Goal: Task Accomplishment & Management: Complete application form

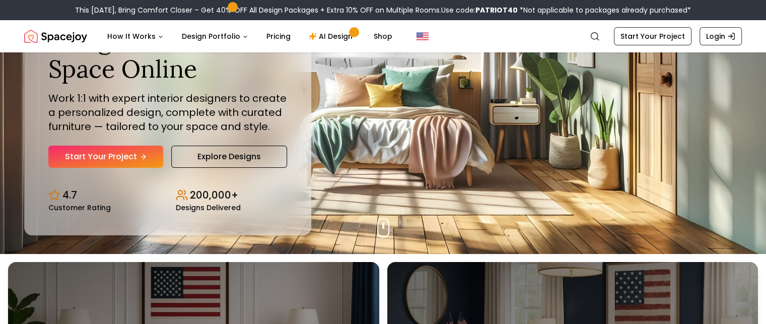
scroll to position [68, 0]
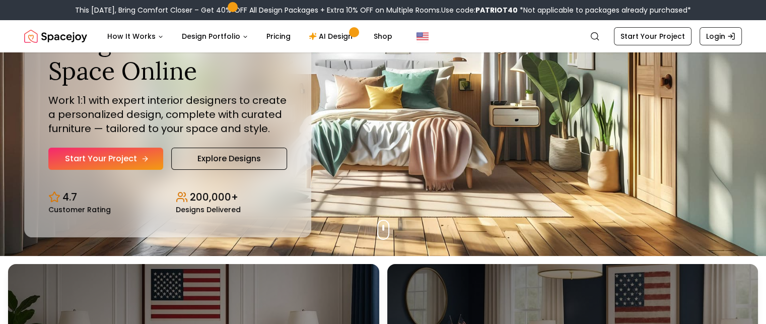
click at [116, 157] on link "Start Your Project" at bounding box center [105, 158] width 115 height 22
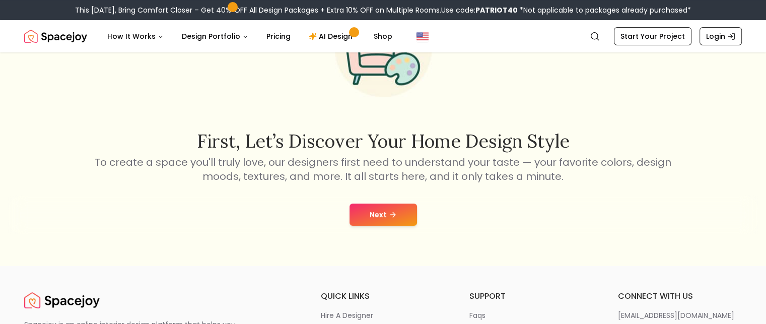
scroll to position [99, 0]
click at [385, 218] on button "Next" at bounding box center [382, 214] width 67 height 22
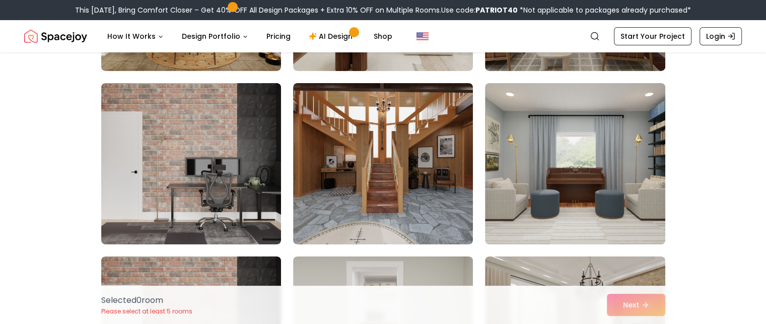
scroll to position [3517, 0]
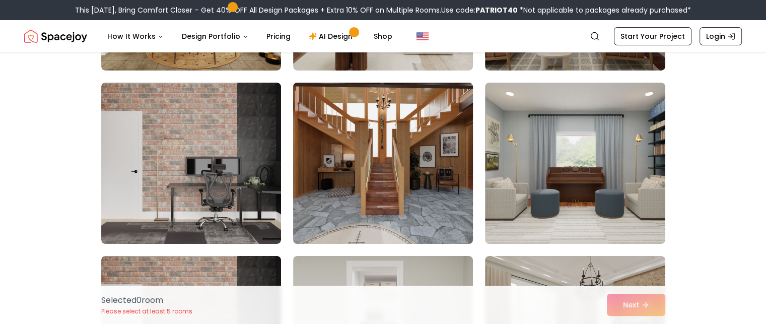
click at [382, 180] on img at bounding box center [382, 163] width 189 height 169
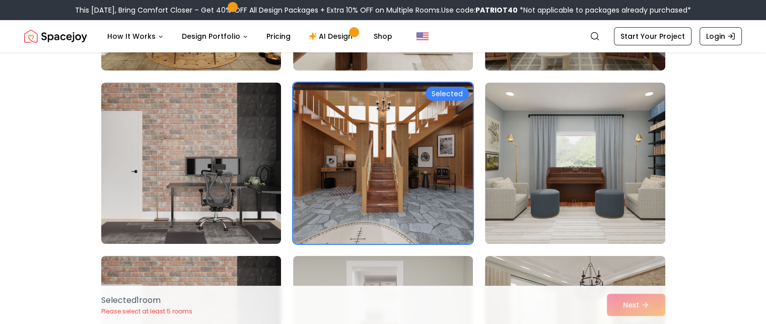
click at [623, 291] on div "Selected 1 room Please select at least 5 rooms Next" at bounding box center [383, 304] width 580 height 38
click at [626, 302] on div "Selected 1 room Please select at least 5 rooms Next" at bounding box center [383, 304] width 580 height 38
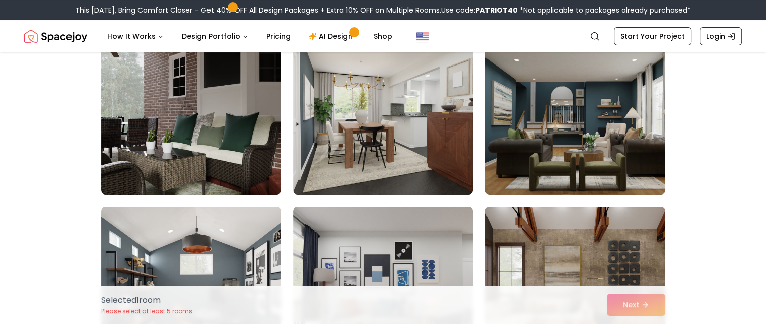
scroll to position [3912, 0]
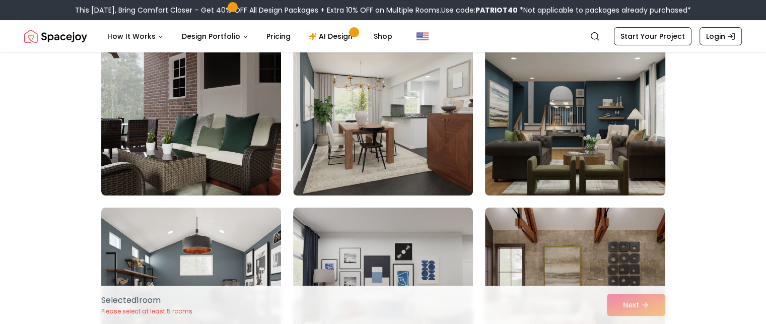
click at [590, 130] on img at bounding box center [574, 114] width 189 height 169
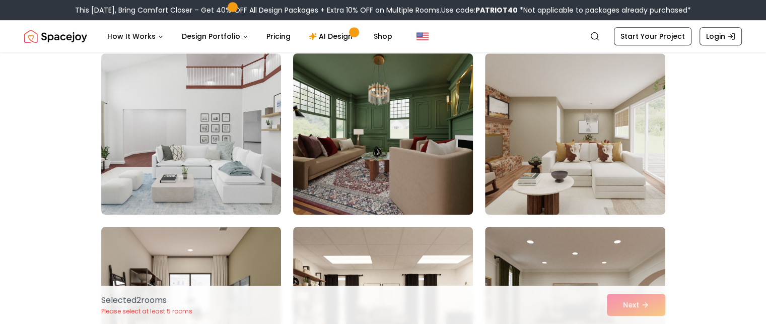
click at [381, 172] on img at bounding box center [382, 133] width 189 height 169
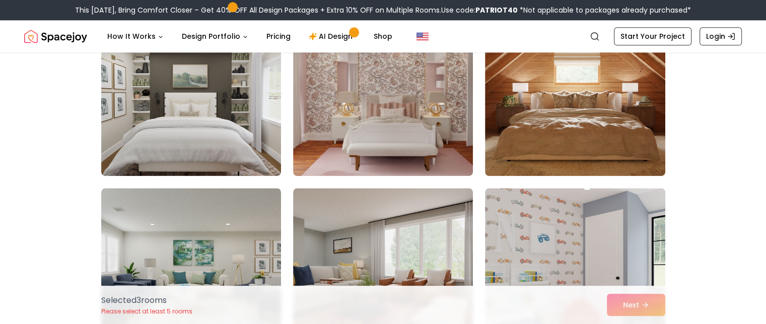
scroll to position [5145, 0]
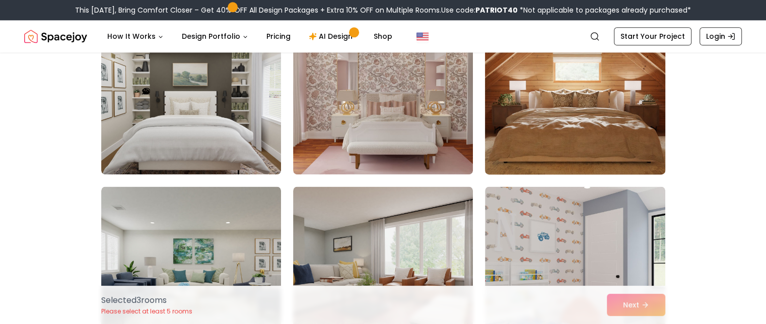
click at [590, 139] on img at bounding box center [574, 93] width 189 height 169
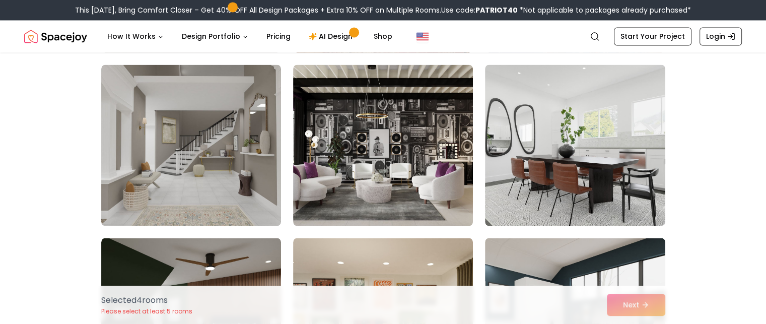
scroll to position [5438, 0]
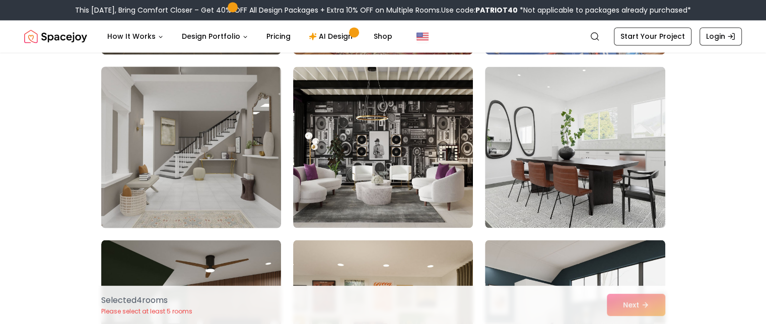
click at [182, 168] on img at bounding box center [191, 146] width 189 height 169
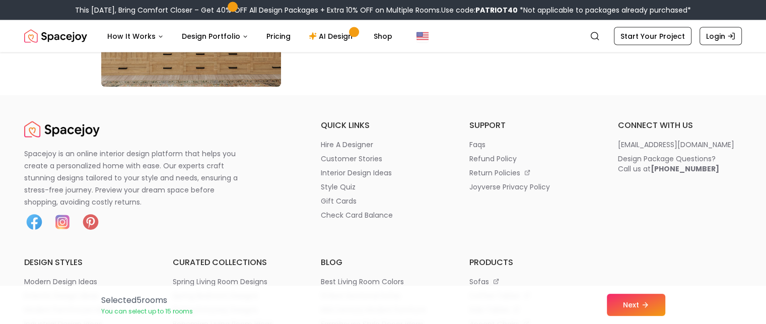
scroll to position [5926, 0]
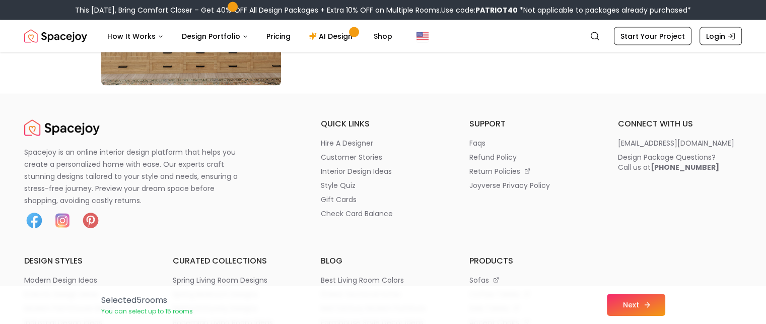
click at [639, 305] on button "Next" at bounding box center [636, 304] width 58 height 22
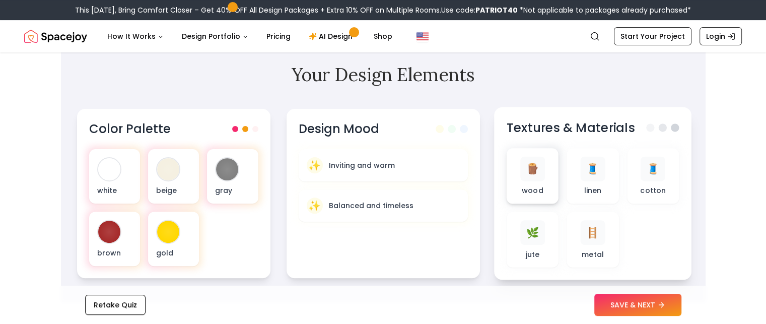
scroll to position [307, 0]
click at [538, 168] on span "🪵" at bounding box center [531, 168] width 13 height 15
click at [590, 180] on div "🧵 linen" at bounding box center [592, 175] width 36 height 39
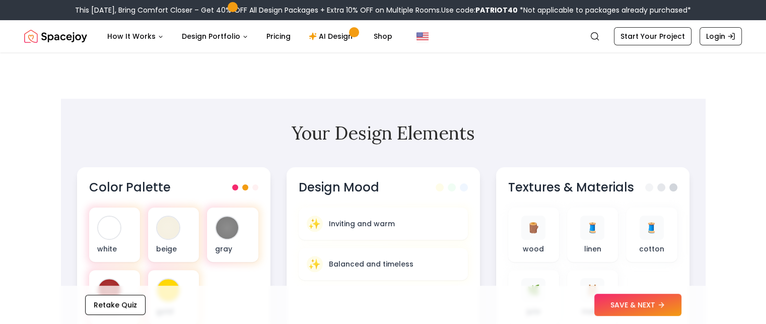
scroll to position [250, 0]
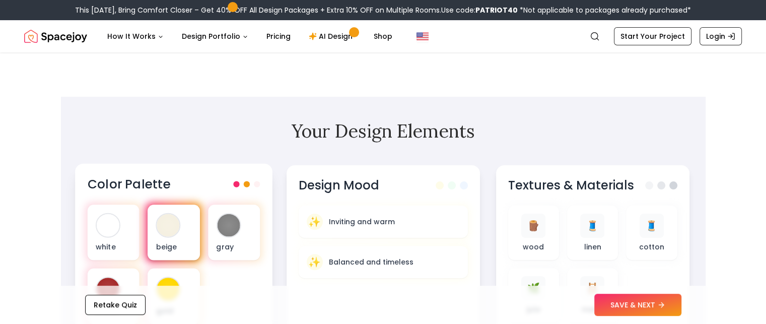
click at [185, 237] on div "beige" at bounding box center [173, 231] width 52 height 55
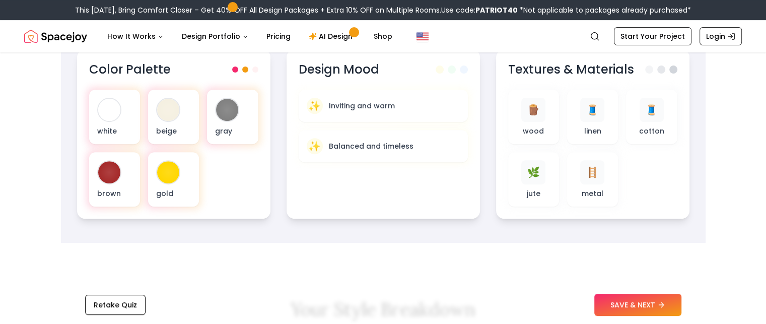
scroll to position [364, 0]
click at [637, 295] on button "SAVE & NEXT" at bounding box center [637, 304] width 87 height 22
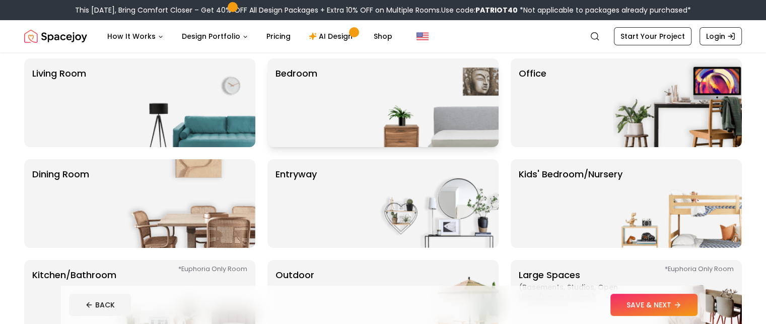
scroll to position [80, 0]
click at [347, 112] on div "Bedroom" at bounding box center [382, 103] width 231 height 89
